Goal: Register for event/course

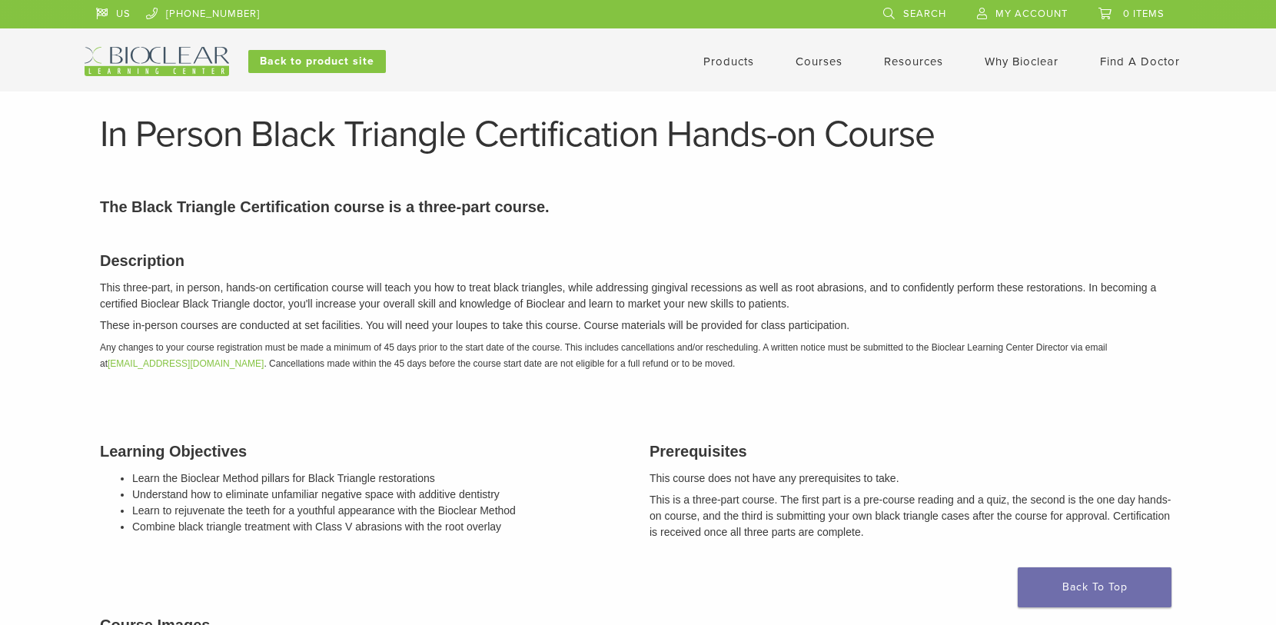
click at [810, 58] on link "Courses" at bounding box center [819, 62] width 47 height 14
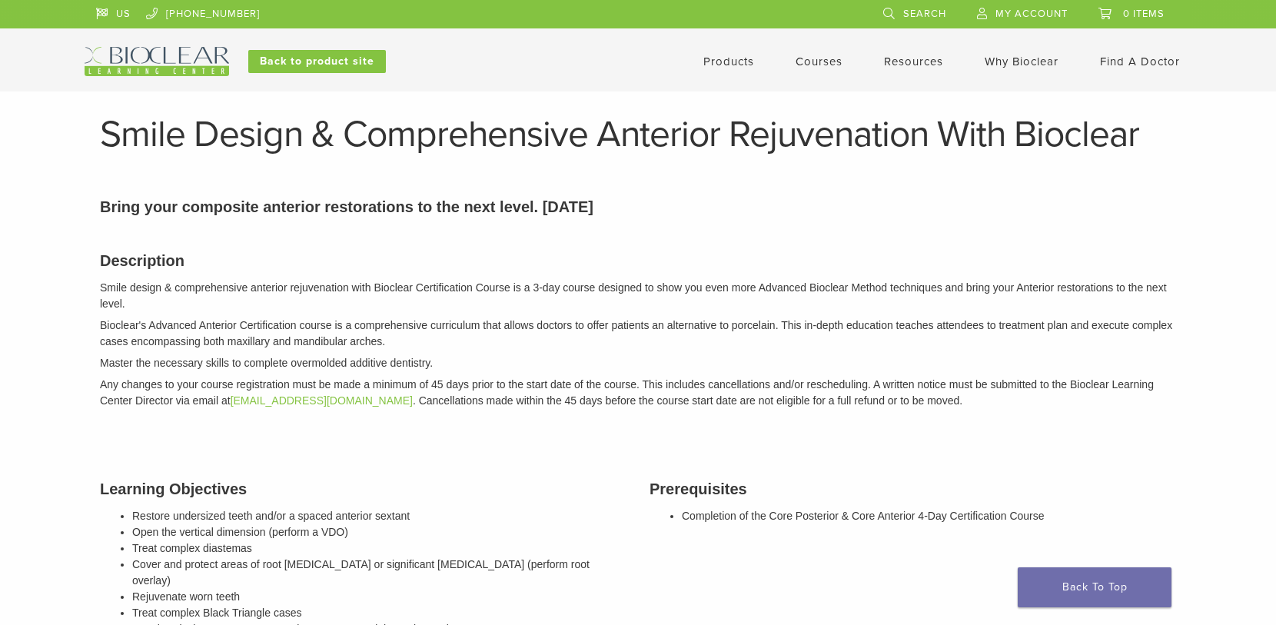
click at [831, 63] on link "Courses" at bounding box center [819, 62] width 47 height 14
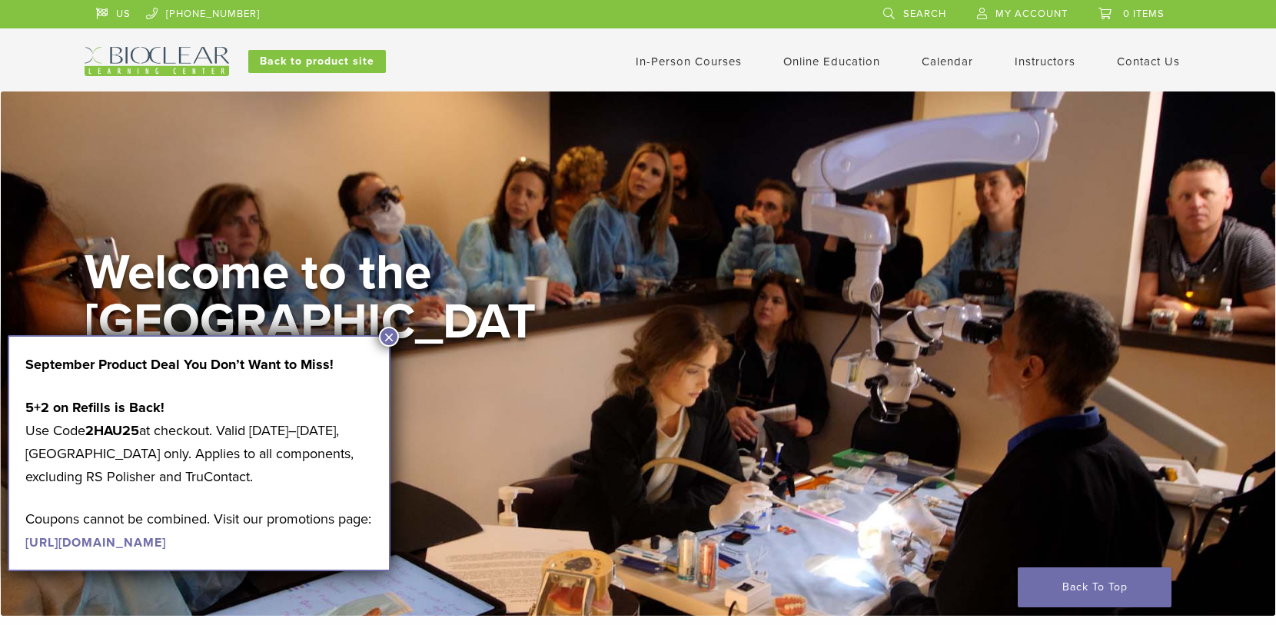
click at [664, 62] on link "In-Person Courses" at bounding box center [689, 62] width 106 height 14
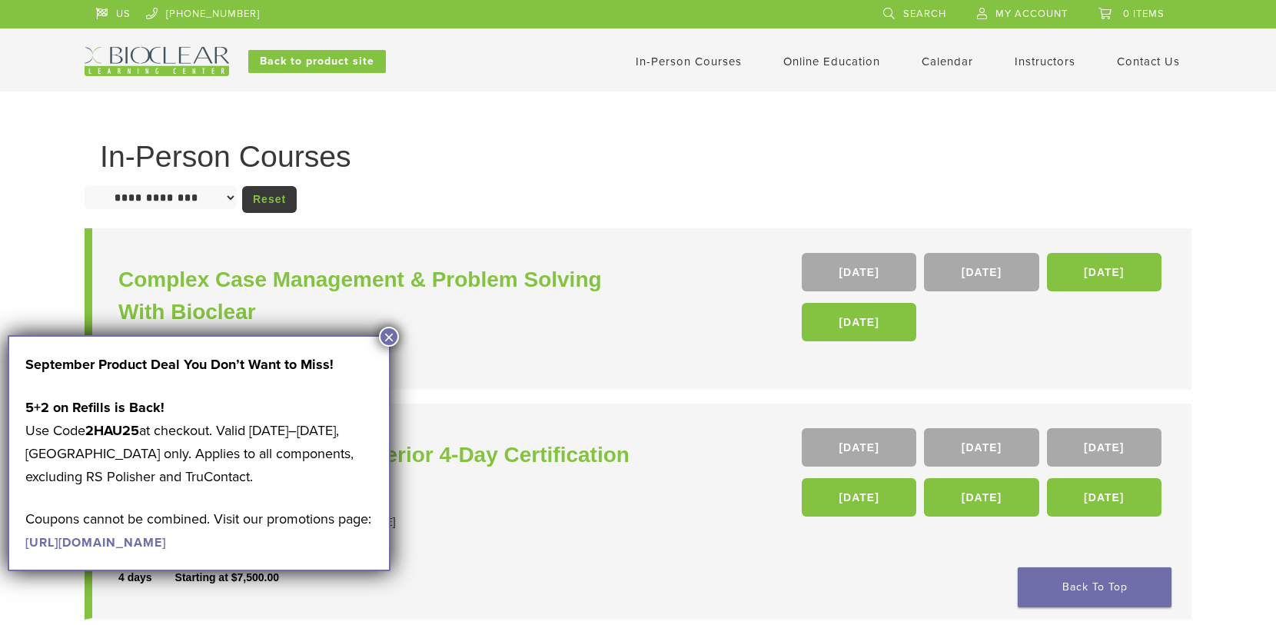
click at [391, 334] on button "×" at bounding box center [389, 337] width 20 height 20
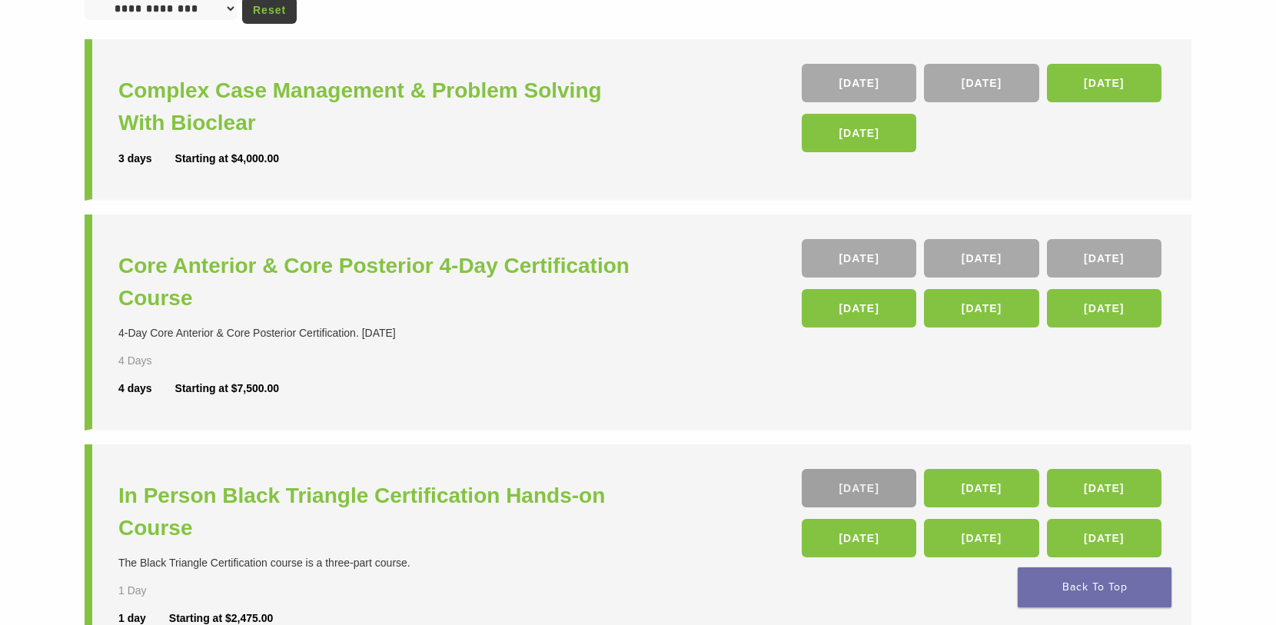
scroll to position [322, 0]
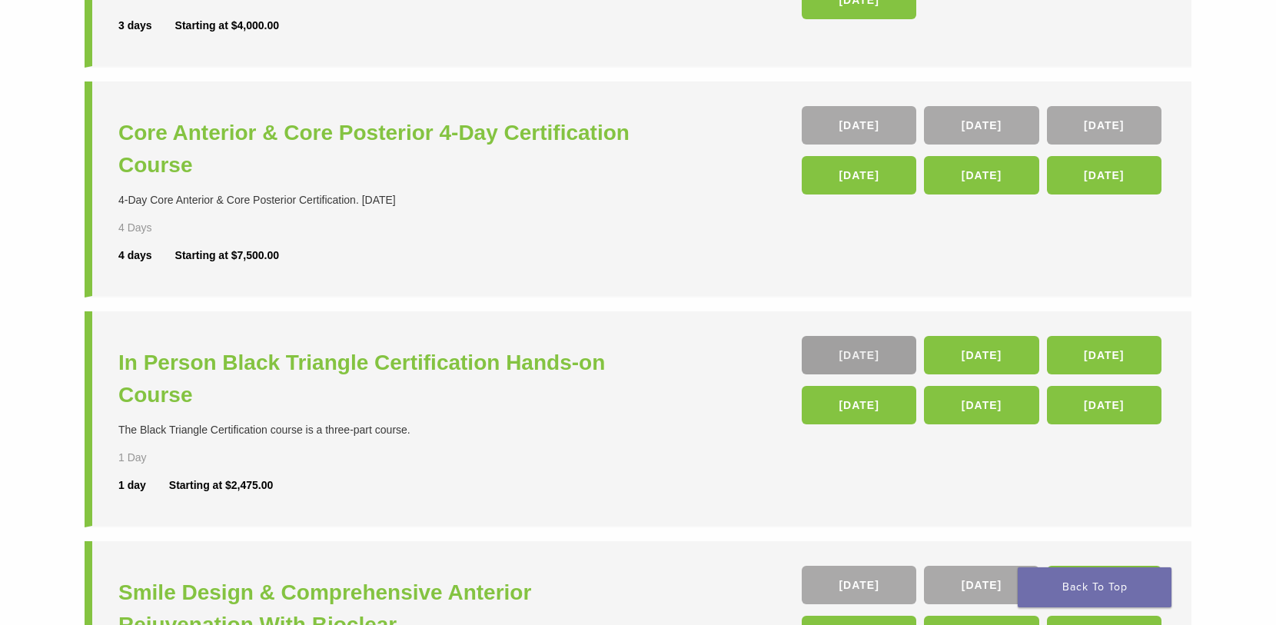
click at [857, 354] on link "[DATE]" at bounding box center [859, 355] width 115 height 38
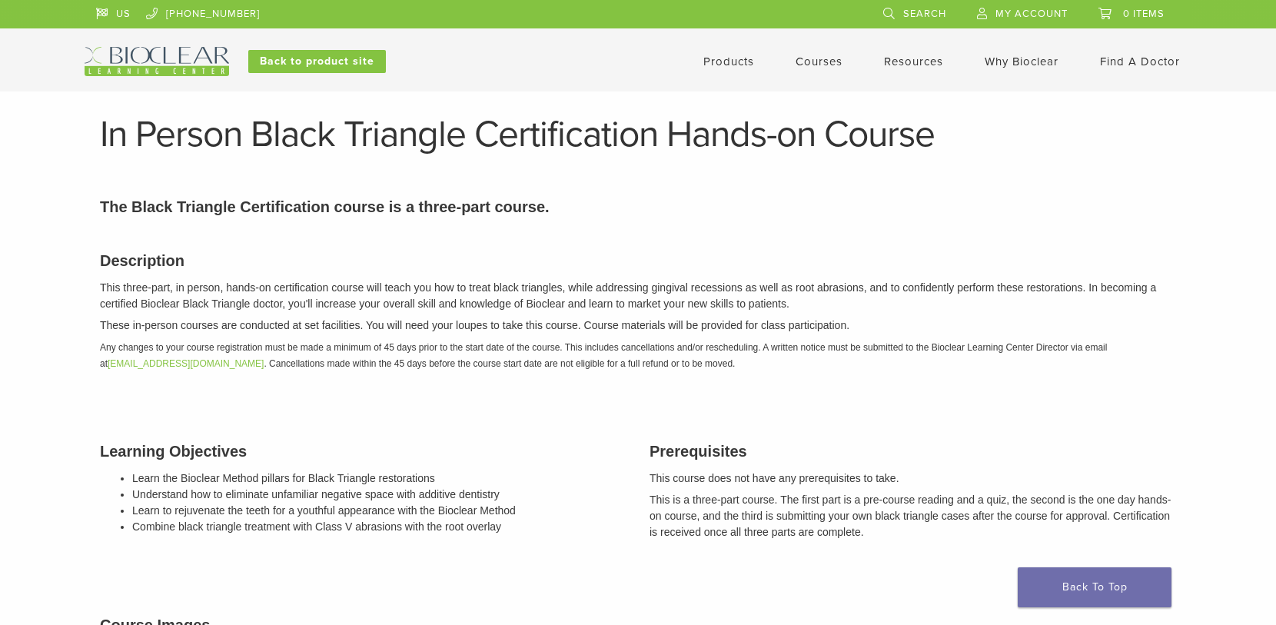
click at [820, 62] on link "Courses" at bounding box center [819, 62] width 47 height 14
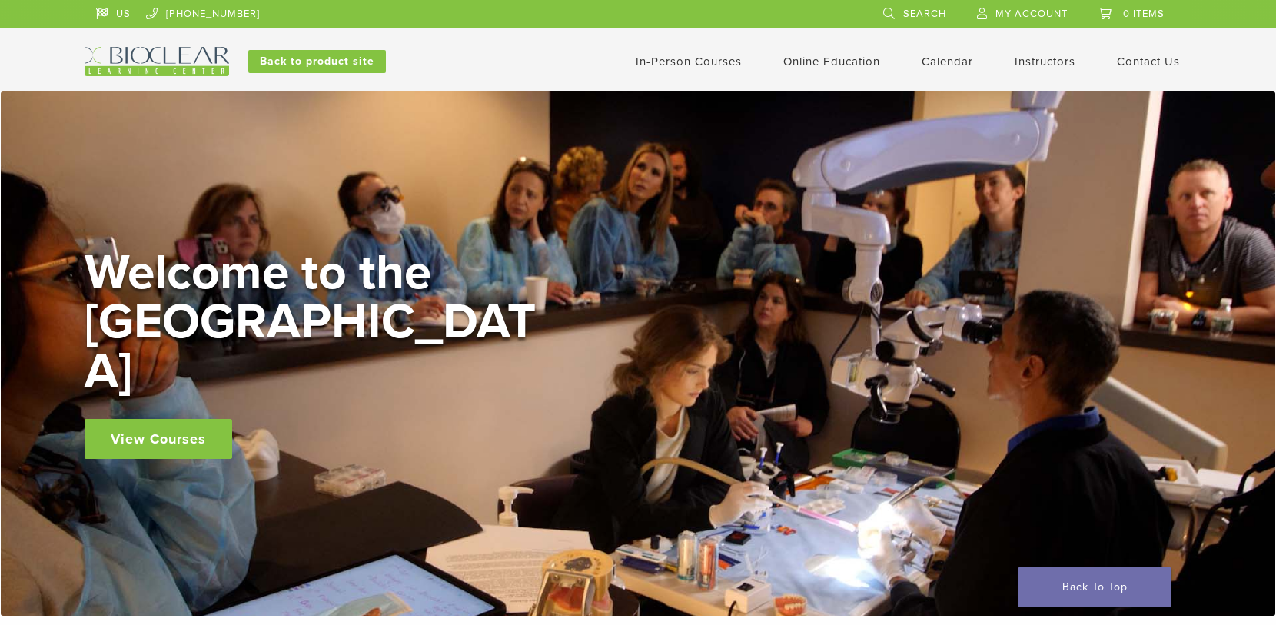
click at [693, 63] on link "In-Person Courses" at bounding box center [689, 62] width 106 height 14
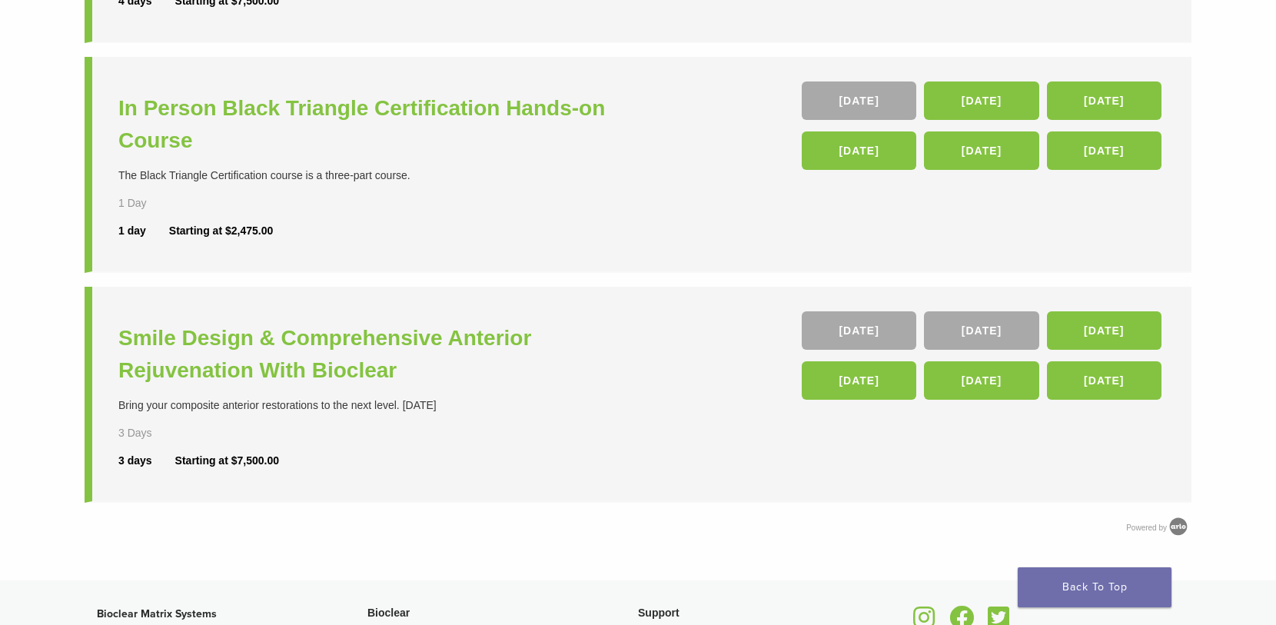
scroll to position [692, 0]
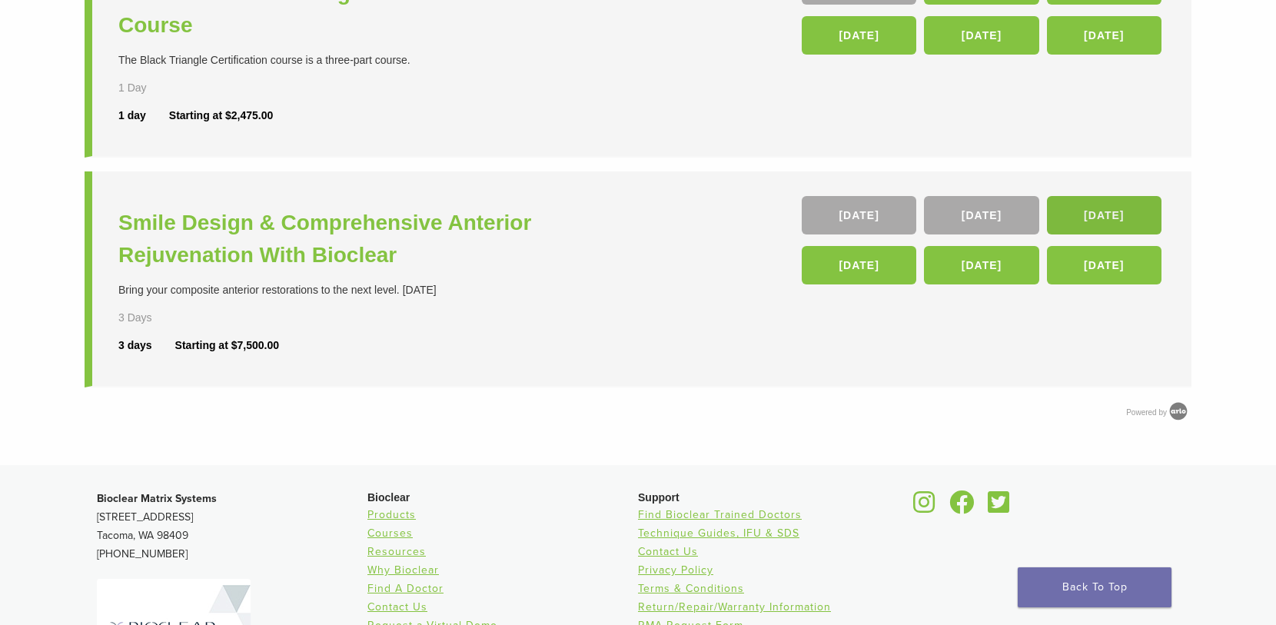
click at [1080, 213] on link "[DATE]" at bounding box center [1104, 215] width 115 height 38
click at [364, 226] on h3 "Smile Design & Comprehensive Anterior Rejuvenation With Bioclear" at bounding box center [380, 239] width 524 height 65
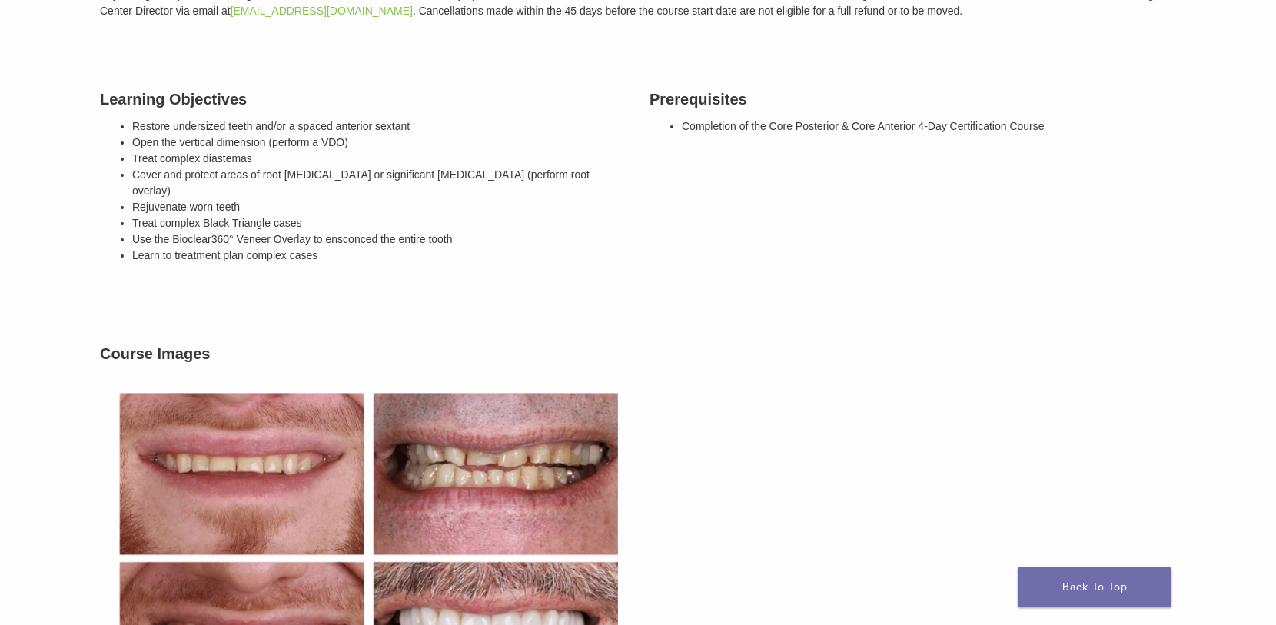
scroll to position [384, 0]
